Goal: Find specific page/section: Find specific page/section

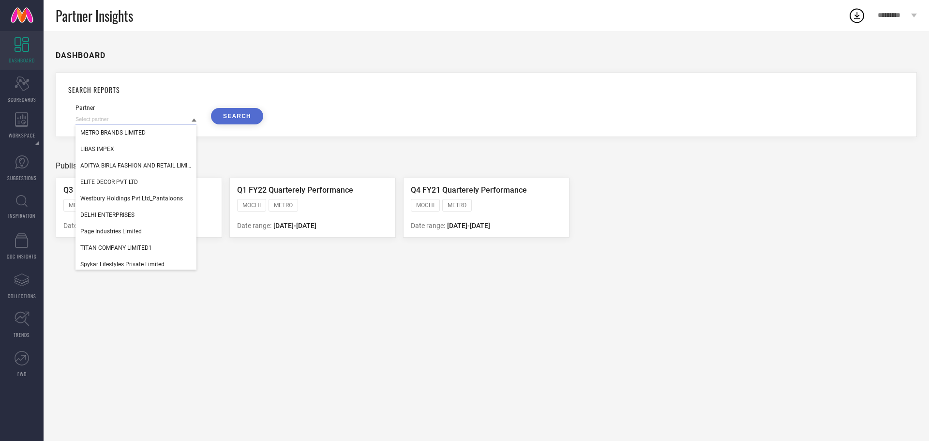
click at [150, 116] on input at bounding box center [136, 119] width 121 height 10
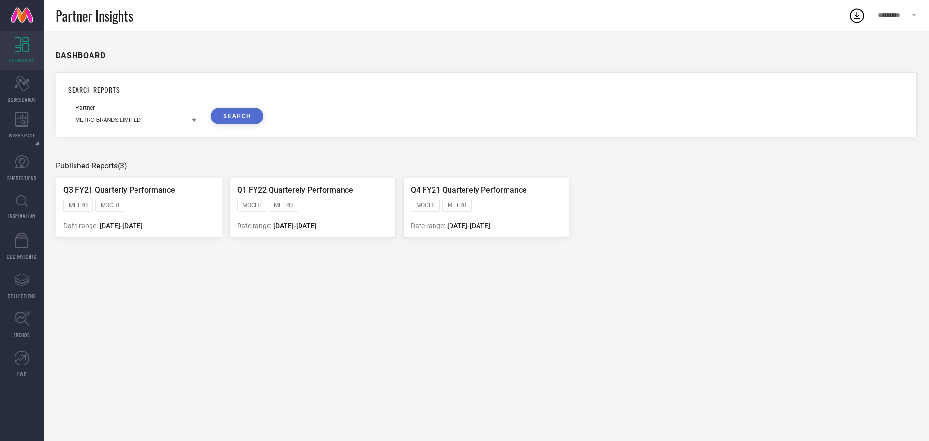
click at [150, 116] on input at bounding box center [136, 119] width 121 height 10
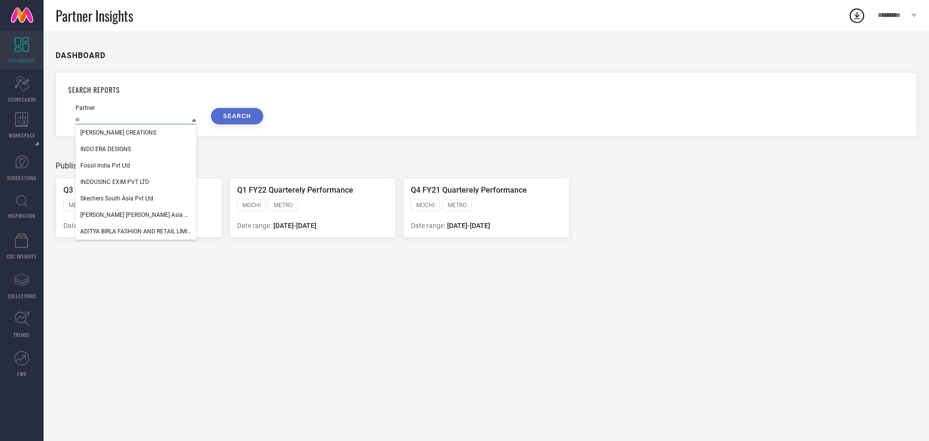
type input "s"
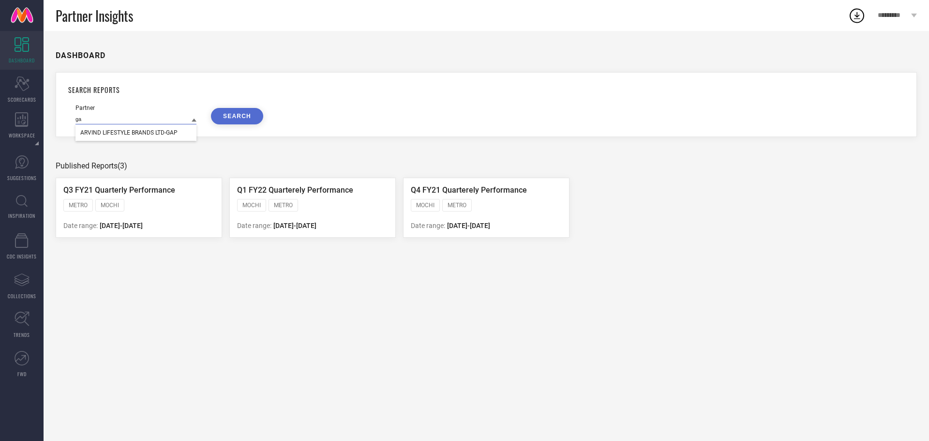
type input "g"
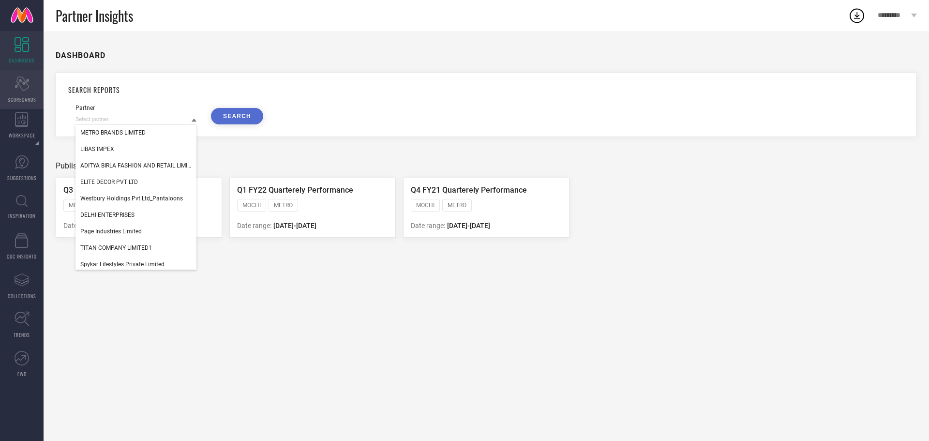
click at [28, 84] on icon "Scorecard" at bounding box center [22, 83] width 15 height 15
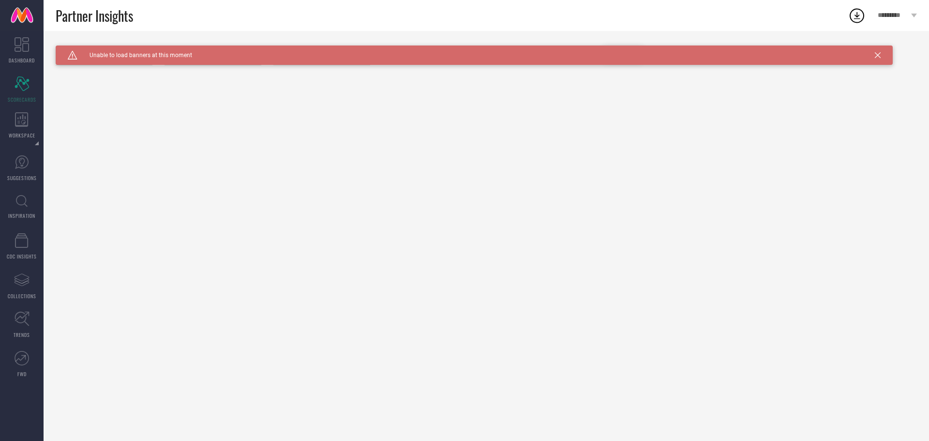
type input "Women-Sarees"
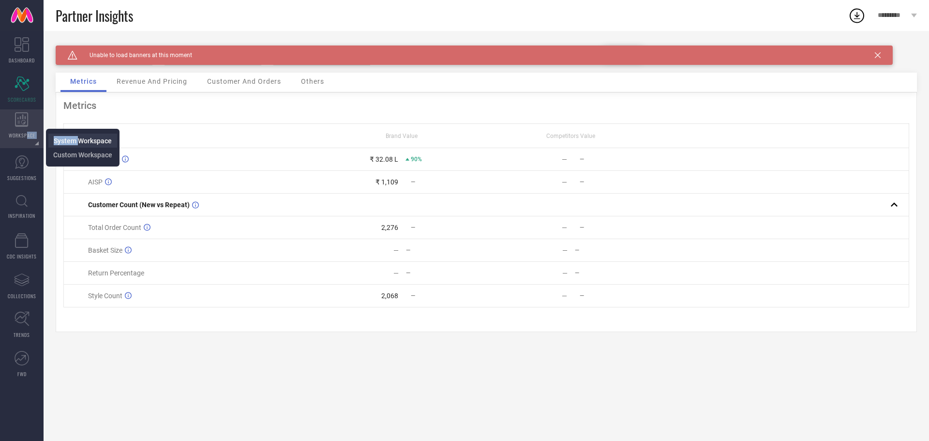
drag, startPoint x: 28, startPoint y: 131, endPoint x: 81, endPoint y: 141, distance: 54.1
click at [44, 141] on li "WORKSPACE System Workspace Custom Workspace" at bounding box center [22, 128] width 44 height 39
click at [81, 141] on span "System Workspace" at bounding box center [83, 141] width 58 height 8
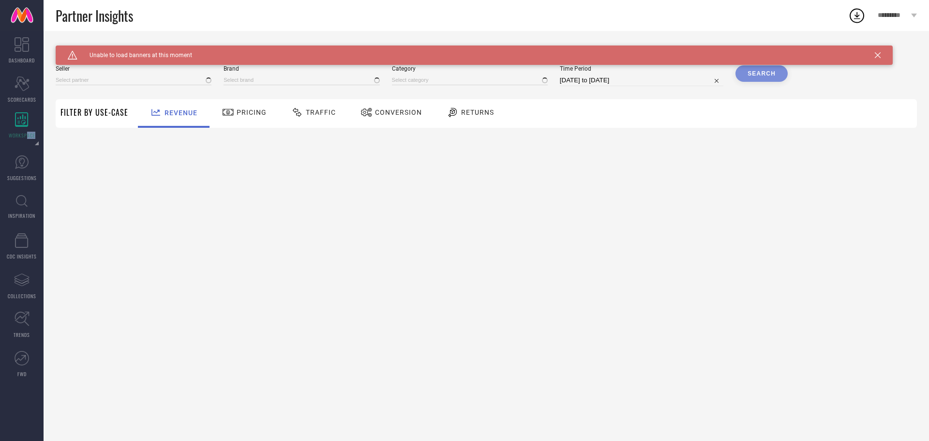
type input "All"
type input "1 STOP FASHION"
type input "All"
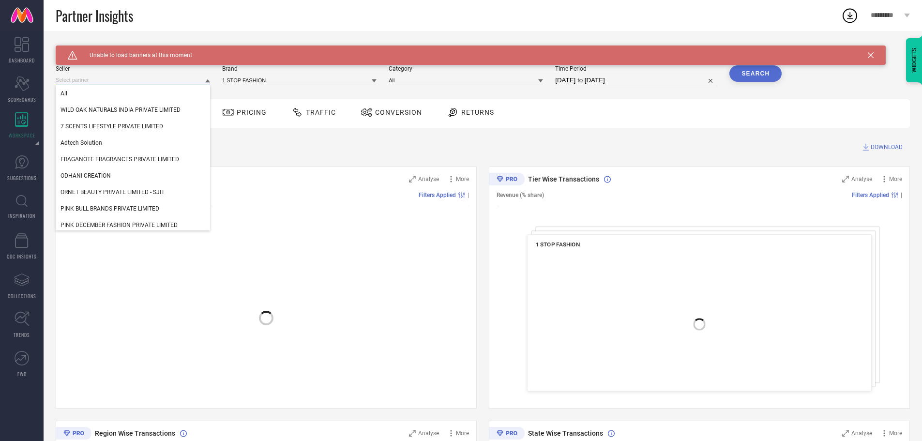
click at [117, 81] on input at bounding box center [133, 80] width 154 height 10
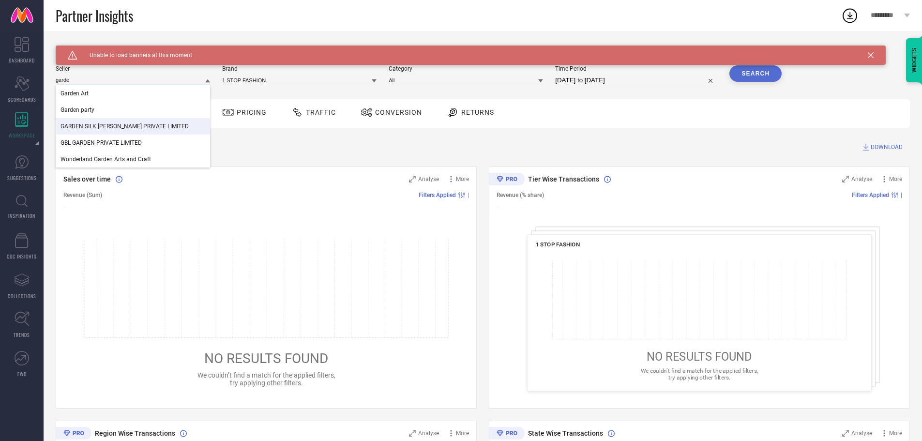
type input "garde"
click at [121, 122] on div "GARDEN SILK [PERSON_NAME] PRIVATE LIMITED" at bounding box center [133, 126] width 154 height 16
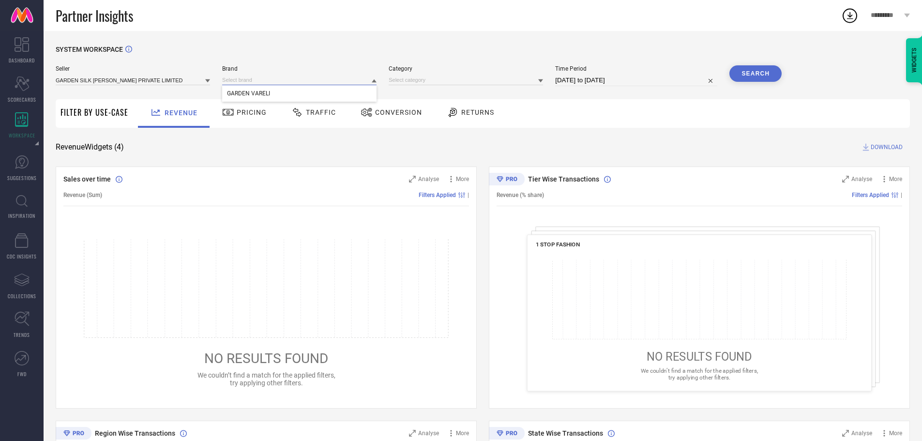
click at [254, 79] on input at bounding box center [299, 80] width 154 height 10
click at [254, 81] on input at bounding box center [299, 80] width 154 height 10
click at [254, 94] on span "GARDEN VARELI" at bounding box center [248, 93] width 43 height 7
click at [417, 80] on input at bounding box center [466, 80] width 154 height 10
drag, startPoint x: 420, startPoint y: 90, endPoint x: 585, endPoint y: 93, distance: 165.1
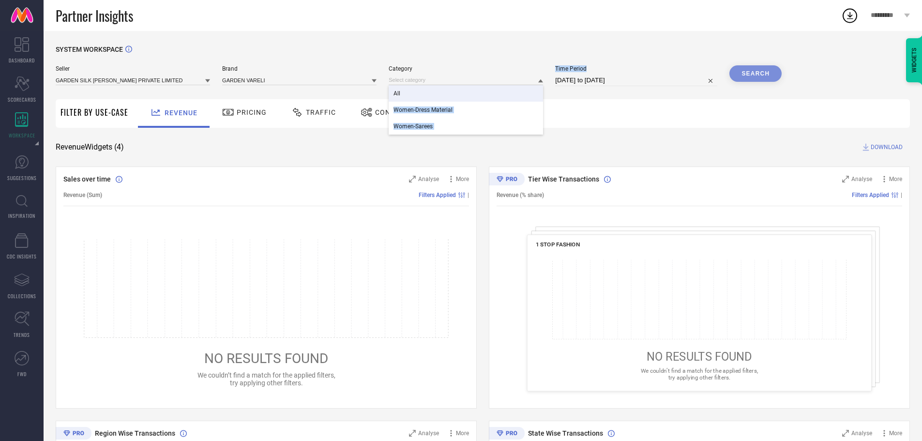
click at [585, 93] on div "Seller GARDEN SILK [PERSON_NAME] PRIVATE LIMITED Brand GARDEN VARELI Category A…" at bounding box center [419, 79] width 726 height 29
click at [508, 78] on input at bounding box center [466, 80] width 154 height 10
click at [396, 83] on input at bounding box center [466, 80] width 154 height 10
click at [397, 94] on span "All" at bounding box center [397, 93] width 7 height 7
click at [749, 74] on button "Search" at bounding box center [756, 73] width 52 height 16
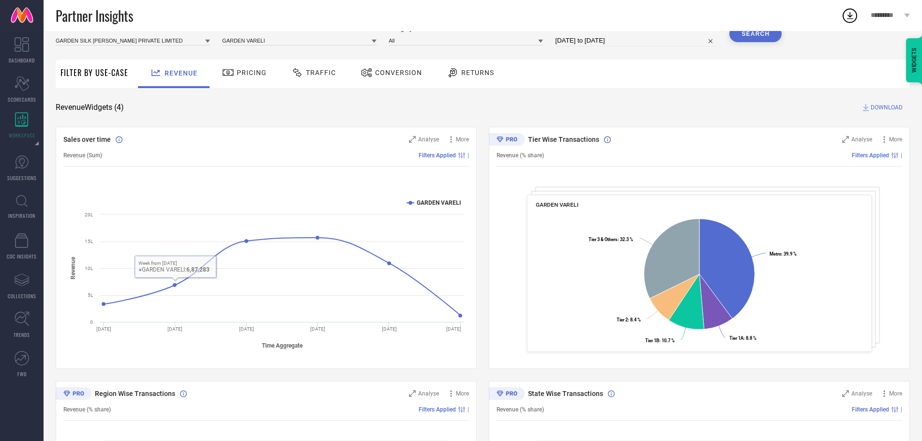
scroll to position [39, 0]
click at [242, 74] on span "Pricing" at bounding box center [252, 73] width 30 height 8
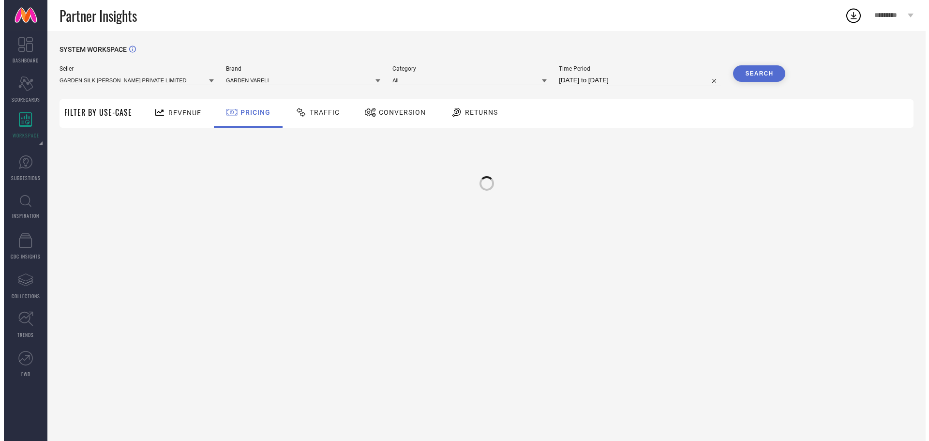
scroll to position [0, 0]
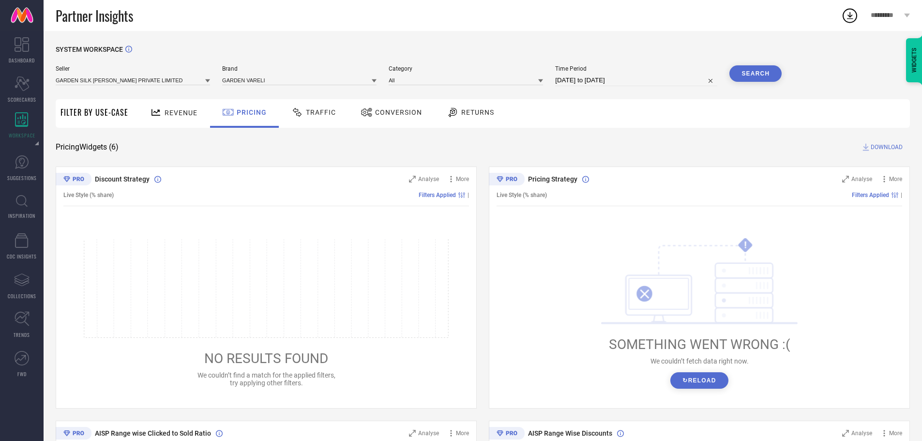
click at [300, 114] on icon at bounding box center [297, 113] width 12 height 12
